Goal: Task Accomplishment & Management: Use online tool/utility

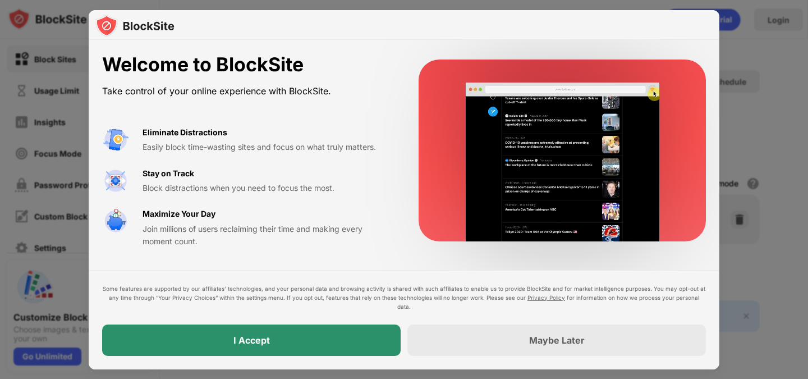
click at [320, 340] on div "I Accept" at bounding box center [251, 339] width 299 height 31
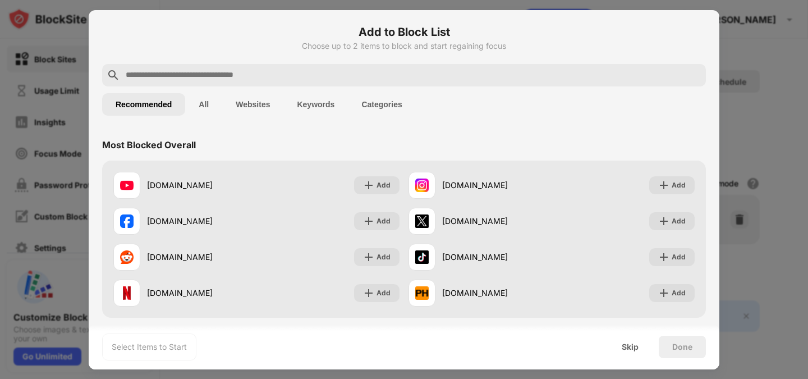
click at [253, 75] on input "text" at bounding box center [413, 74] width 577 height 13
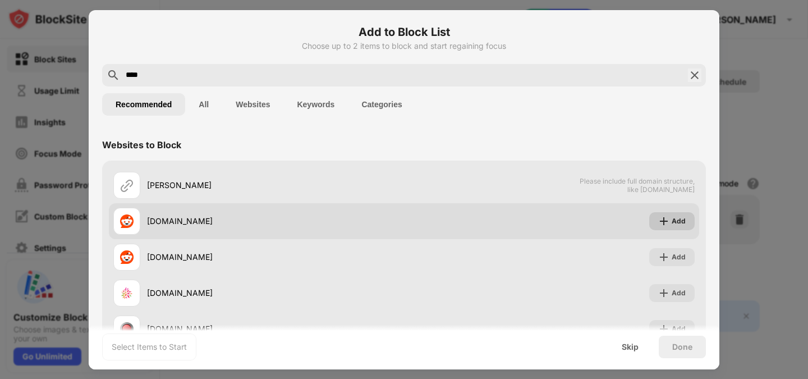
type input "****"
click at [662, 218] on img at bounding box center [663, 220] width 11 height 11
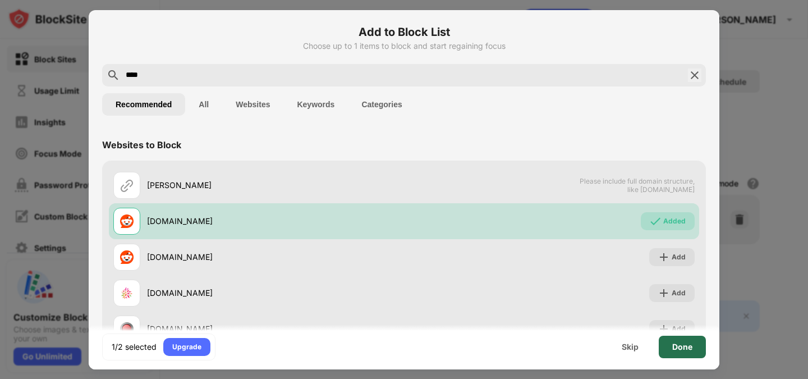
click at [678, 350] on div "Done" at bounding box center [682, 346] width 20 height 9
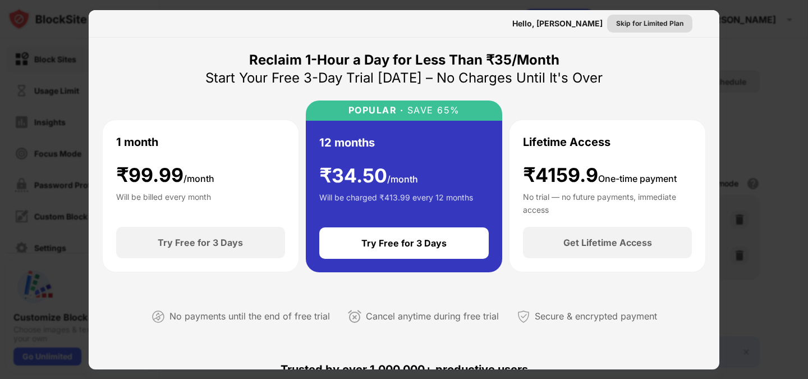
click at [627, 20] on div "Skip for Limited Plan" at bounding box center [649, 23] width 67 height 11
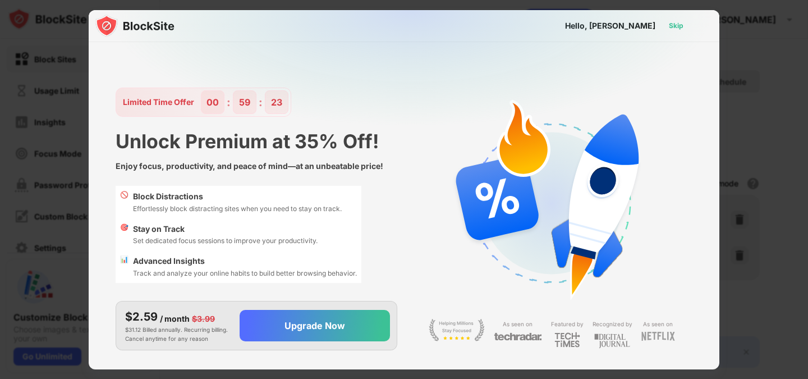
click at [664, 22] on div "Skip" at bounding box center [676, 26] width 33 height 18
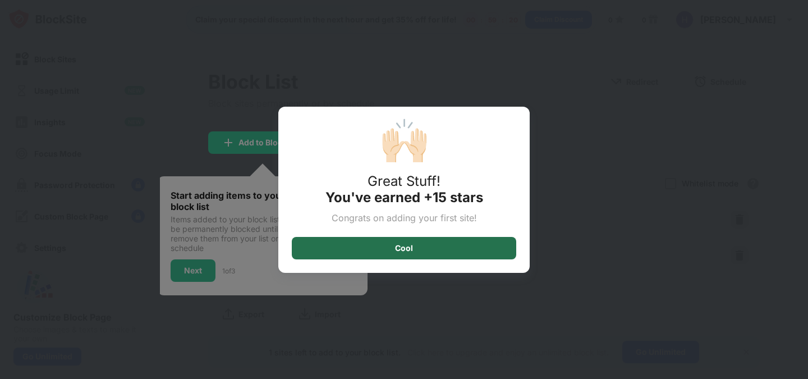
click at [442, 244] on div "Cool" at bounding box center [404, 248] width 224 height 22
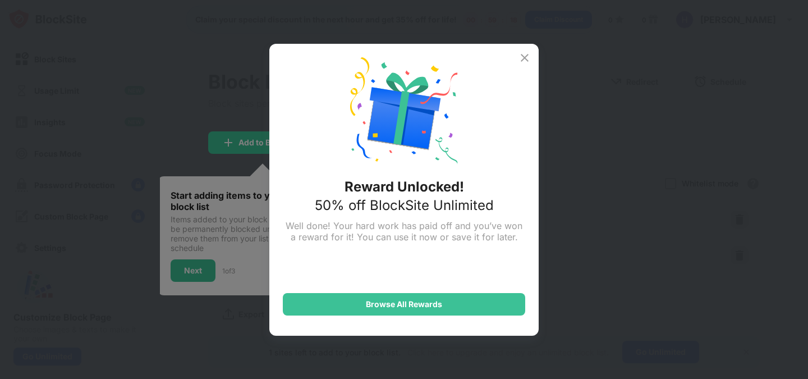
click at [526, 60] on img at bounding box center [524, 57] width 13 height 13
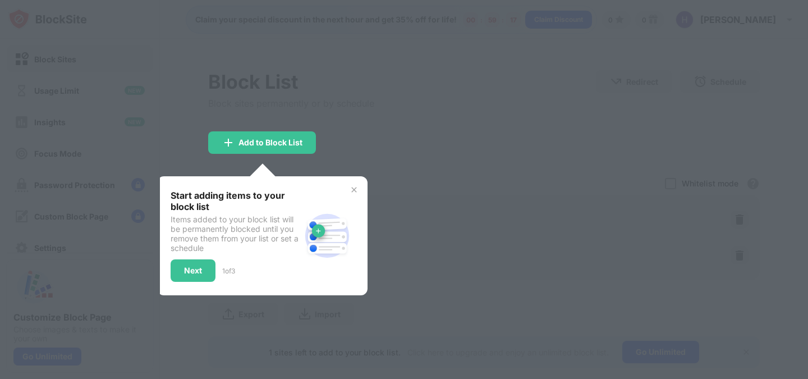
click at [358, 189] on img at bounding box center [354, 189] width 9 height 9
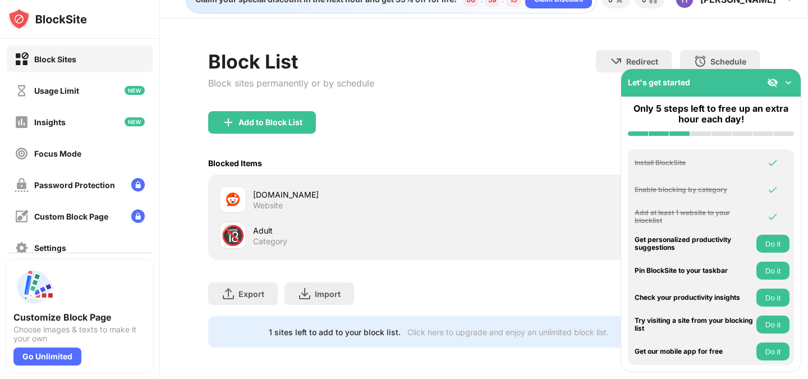
scroll to position [28, 0]
click at [787, 85] on img at bounding box center [788, 82] width 11 height 11
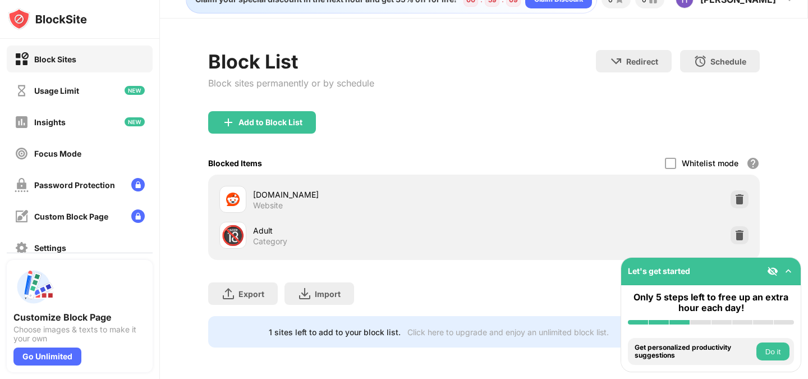
click at [262, 225] on div "Adult" at bounding box center [368, 230] width 231 height 12
click at [368, 121] on div "Add to Block List" at bounding box center [483, 131] width 551 height 40
click at [284, 189] on div "[DOMAIN_NAME]" at bounding box center [368, 195] width 231 height 12
click at [666, 158] on div at bounding box center [670, 163] width 11 height 11
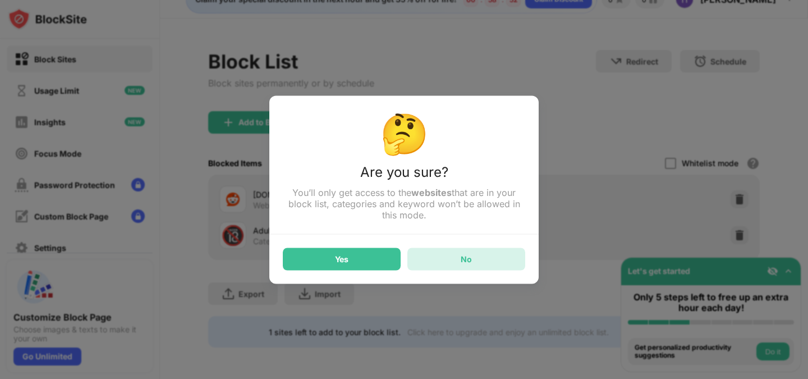
click at [452, 262] on div "No" at bounding box center [466, 258] width 118 height 22
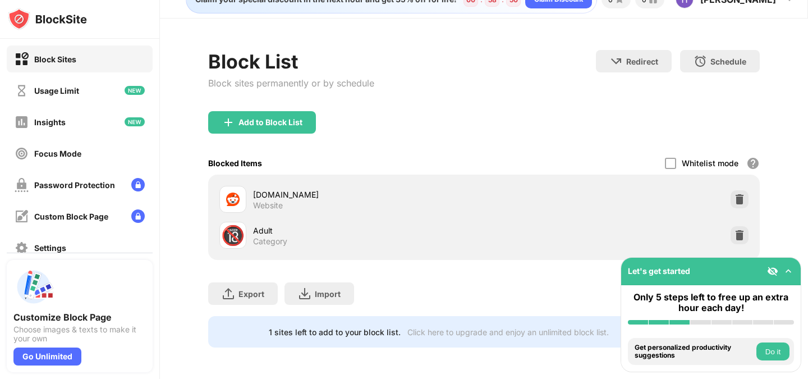
click at [267, 225] on div "Adult" at bounding box center [368, 230] width 231 height 12
click at [298, 119] on div "Add to Block List" at bounding box center [262, 122] width 108 height 22
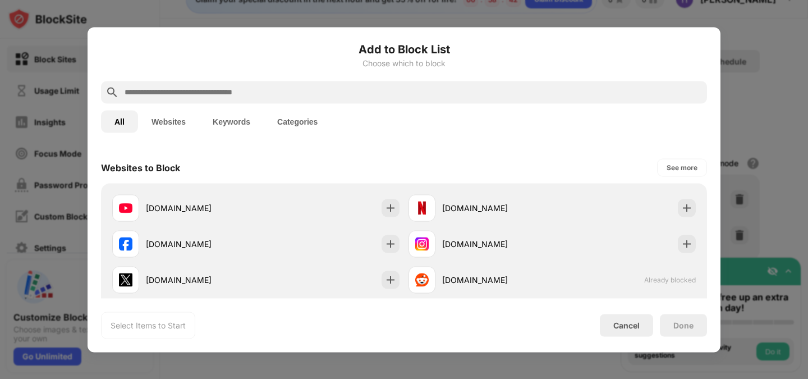
scroll to position [173, 0]
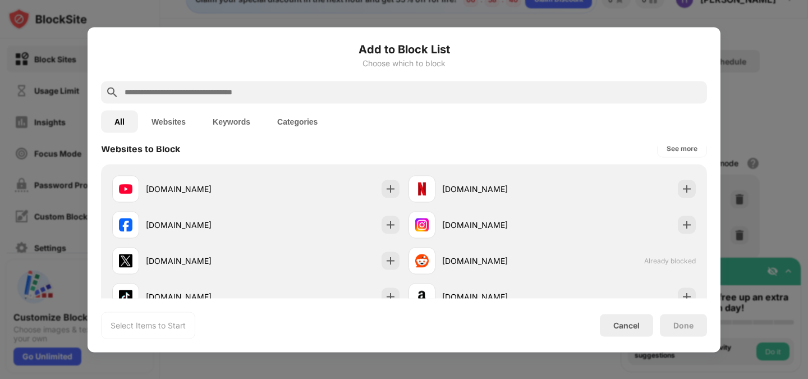
click at [565, 3] on div at bounding box center [404, 189] width 808 height 379
